Goal: Manage account settings

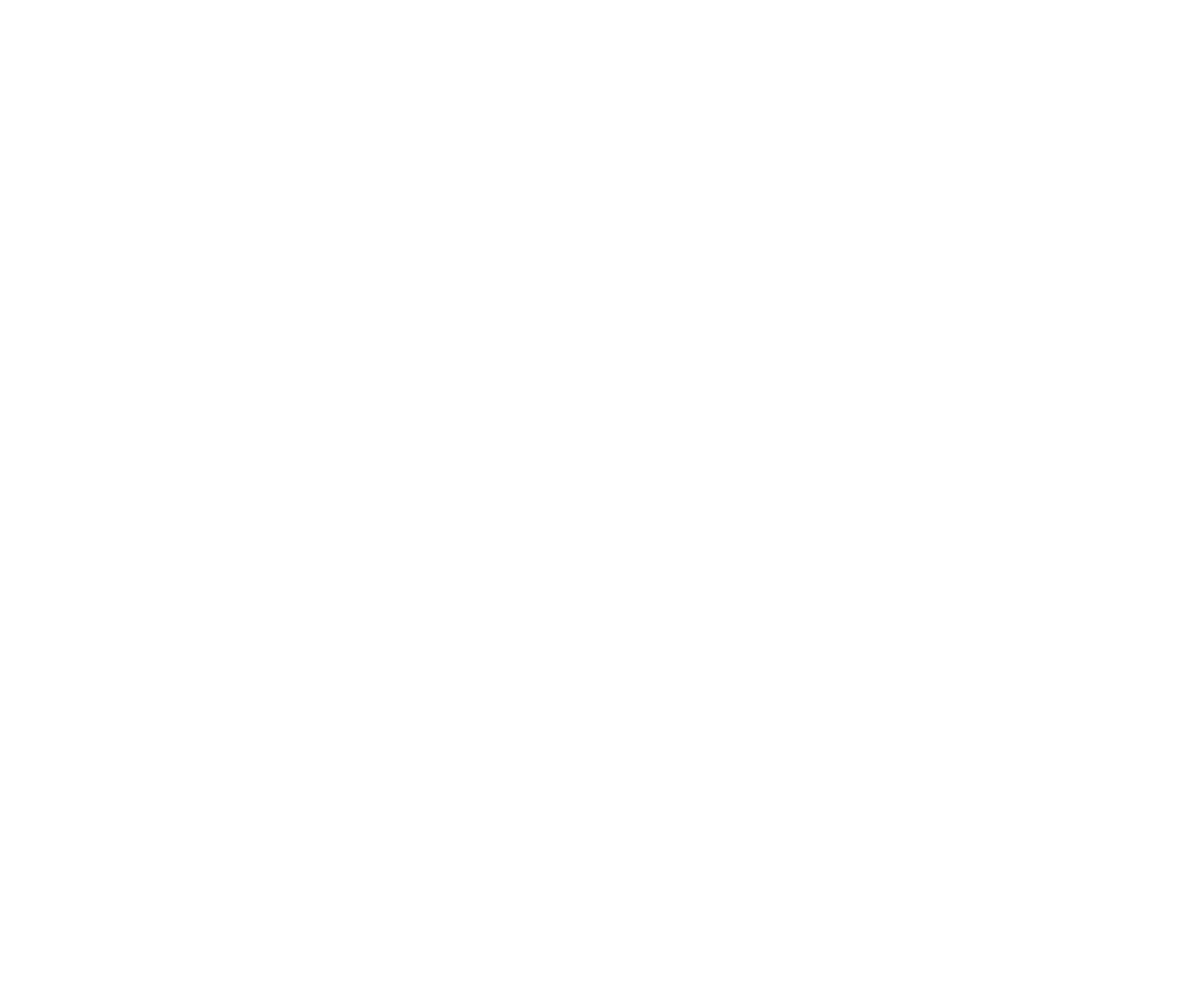
type input "**********"
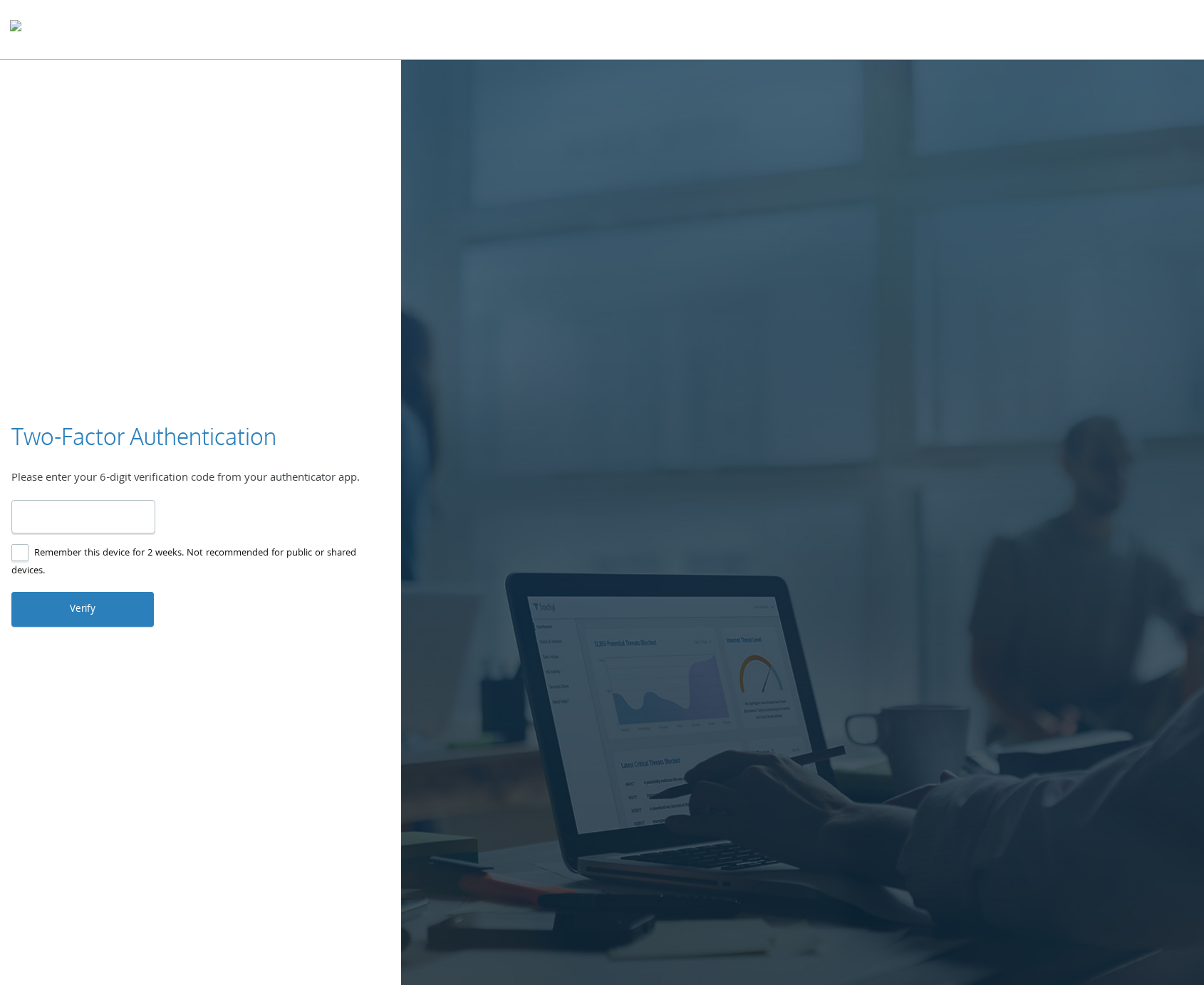
type input "******"
click at [19, 549] on label "Remember this device for 2 weeks. Not recommended for public or shared devices." at bounding box center [195, 562] width 367 height 36
click at [63, 610] on button "Verify" at bounding box center [82, 609] width 142 height 34
